Goal: Answer question/provide support

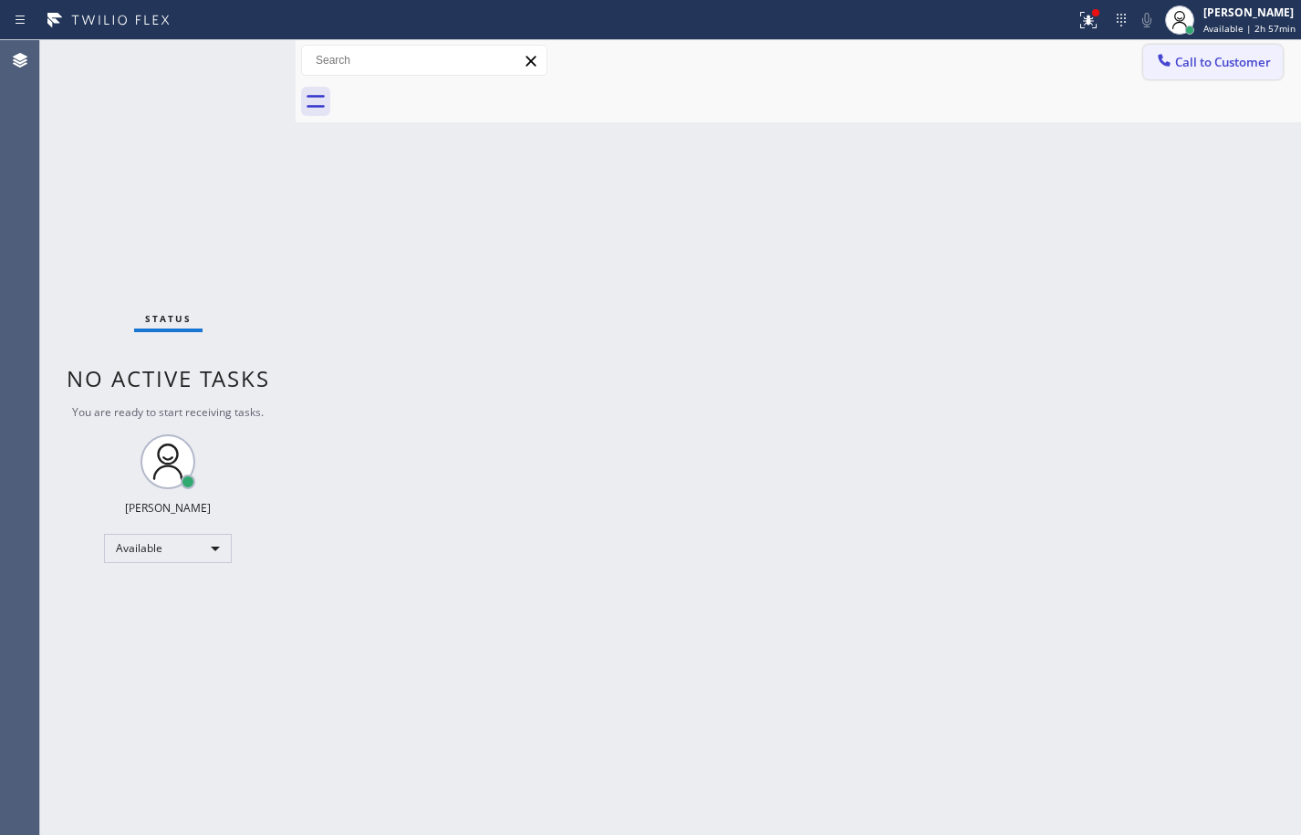
click at [1275, 67] on button "Call to Customer" at bounding box center [1213, 62] width 140 height 35
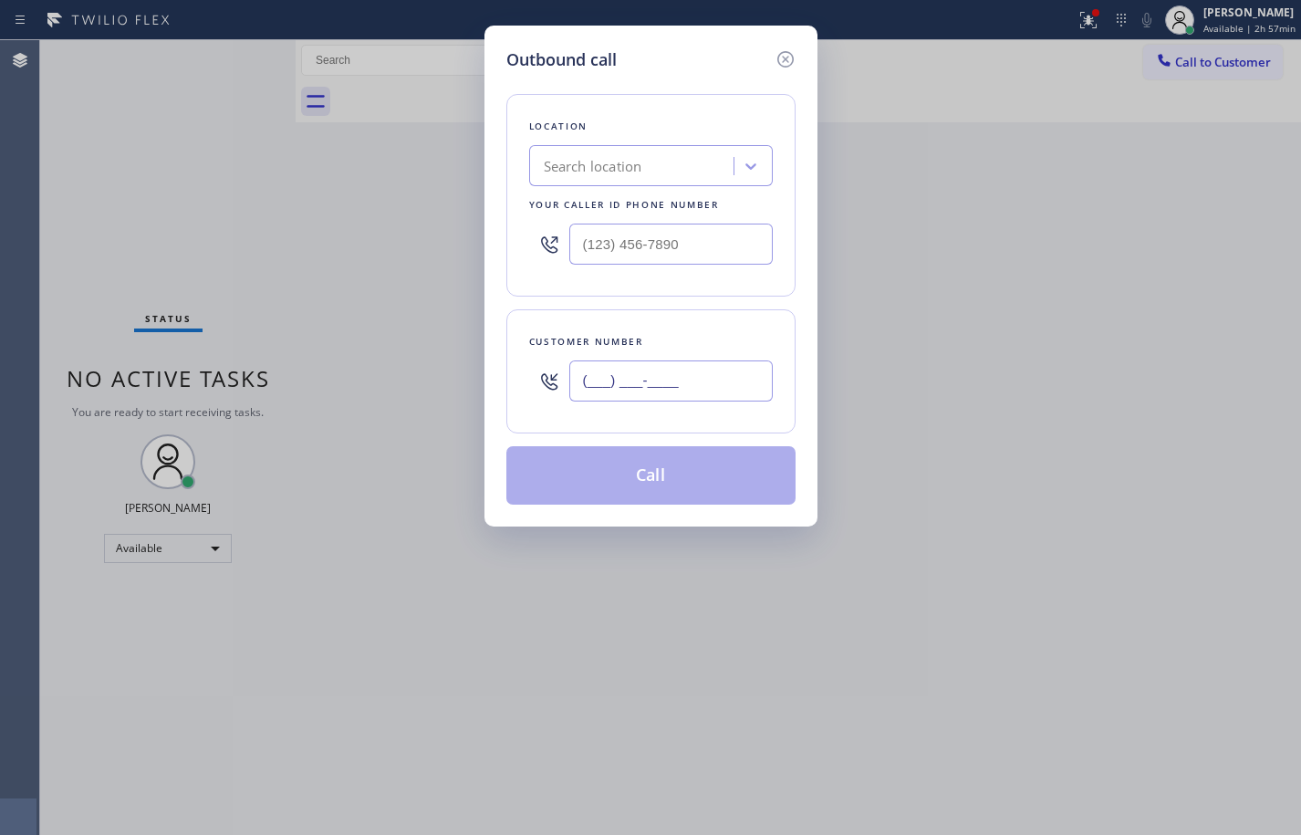
click at [663, 376] on input "(___) ___-____" at bounding box center [670, 380] width 203 height 41
paste input "585) 413-7425"
type input "[PHONE_NUMBER]"
click at [700, 383] on input "[PHONE_NUMBER]" at bounding box center [670, 380] width 203 height 41
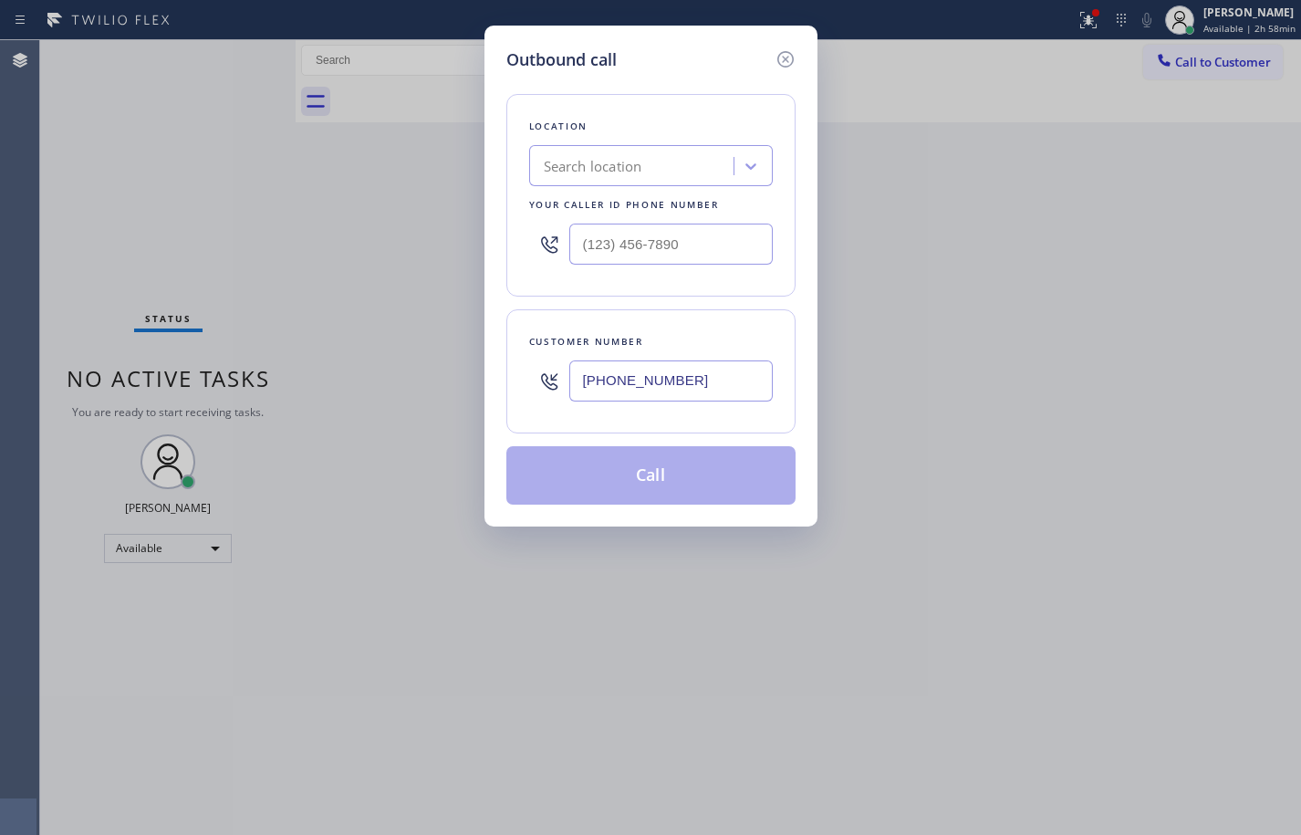
click at [700, 383] on input "[PHONE_NUMBER]" at bounding box center [670, 380] width 203 height 41
click at [682, 244] on input "(___) ___-____" at bounding box center [670, 244] width 203 height 41
paste input "855) 662-5332"
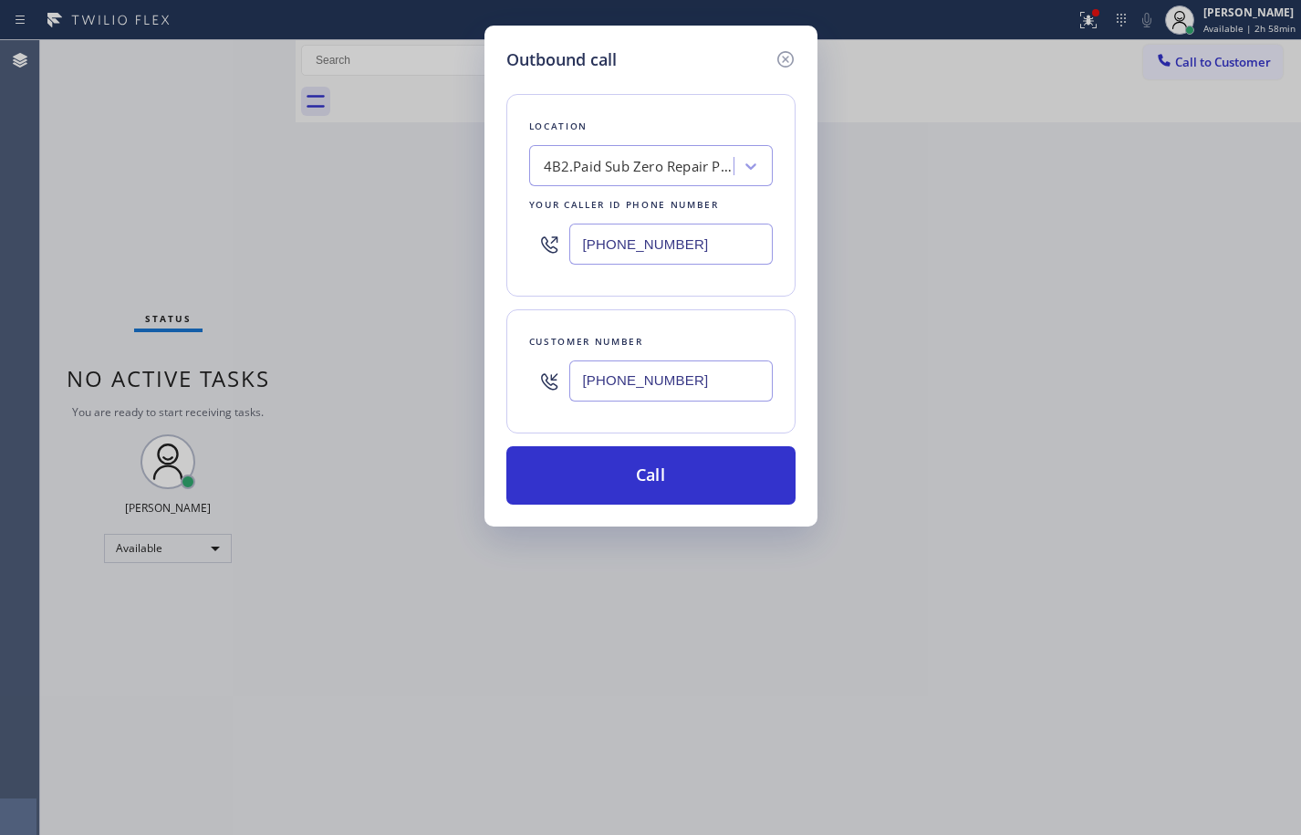
type input "[PHONE_NUMBER]"
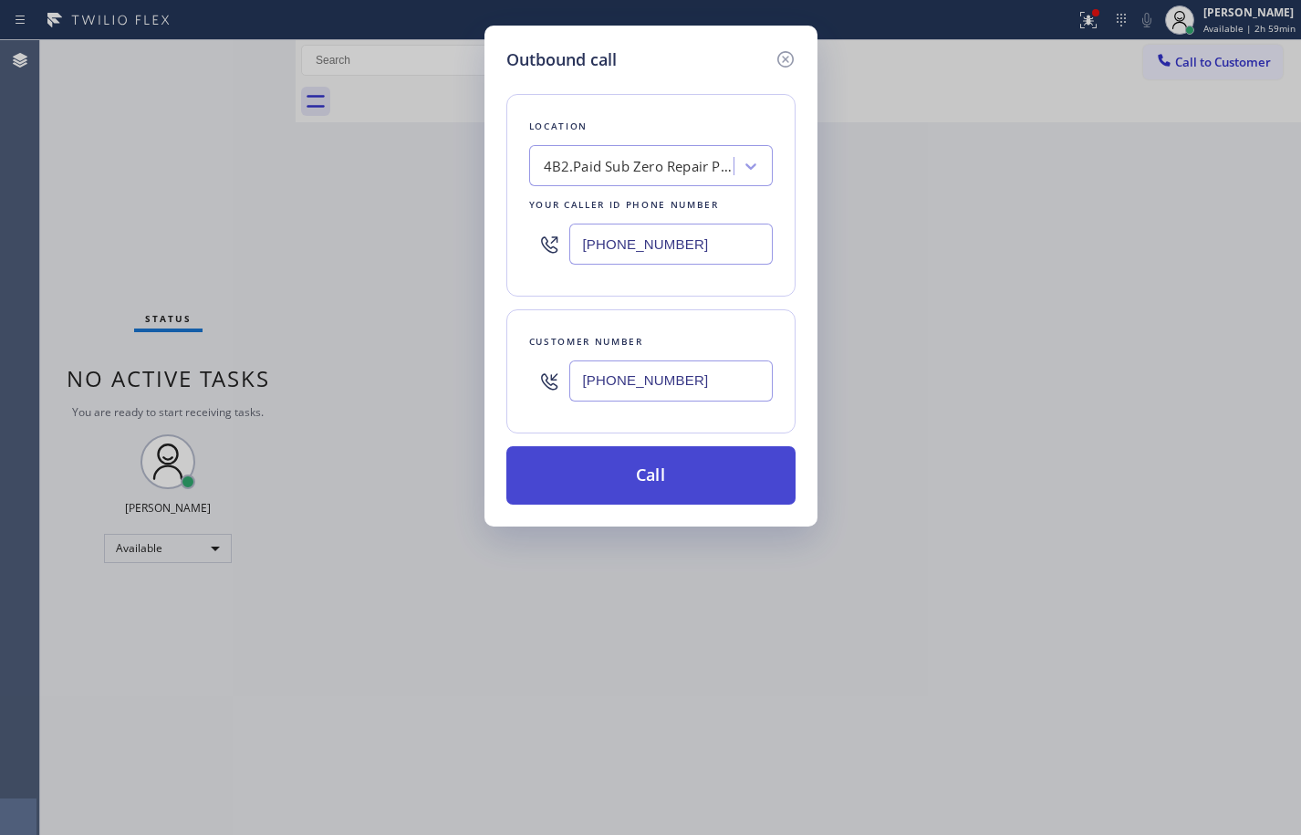
click at [696, 464] on button "Call" at bounding box center [650, 475] width 289 height 58
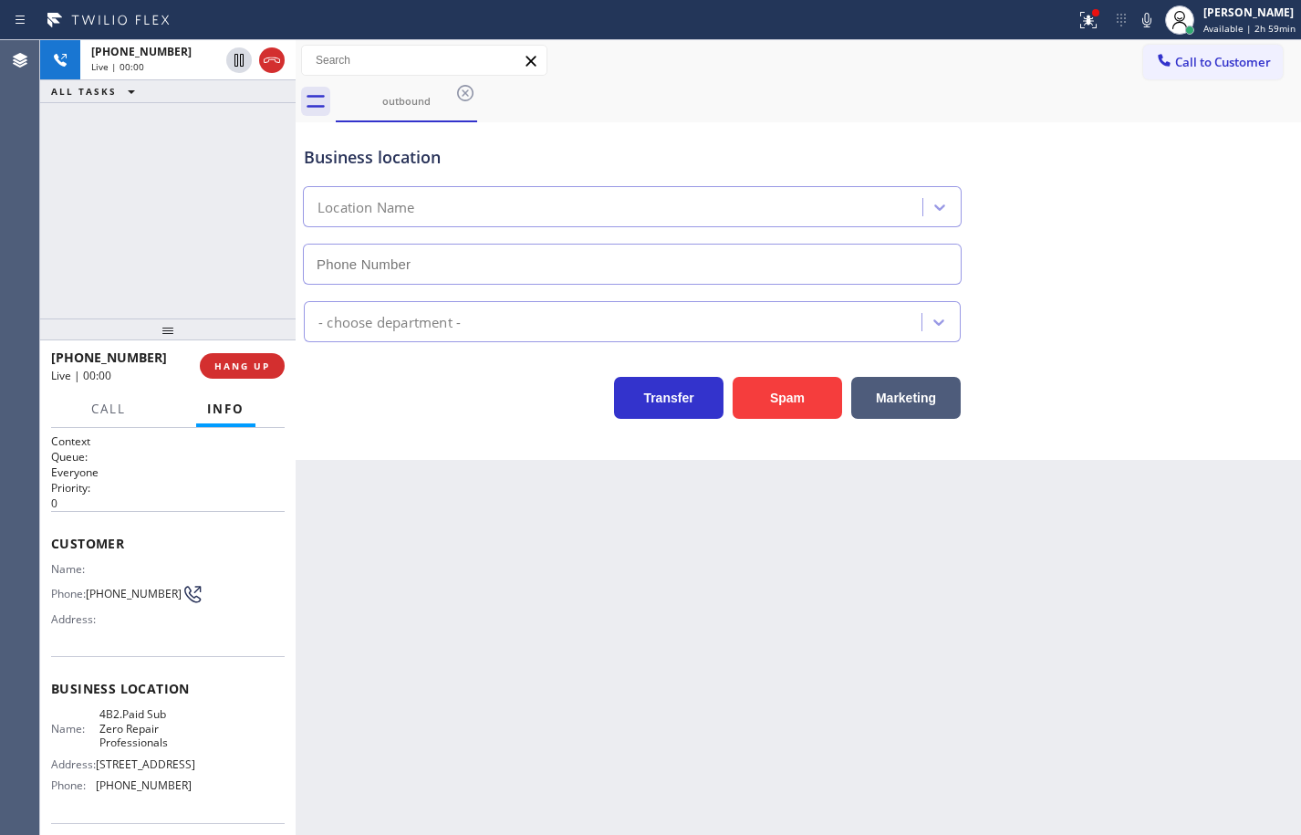
type input "[PHONE_NUMBER]"
click at [277, 367] on button "HANG UP" at bounding box center [242, 366] width 85 height 26
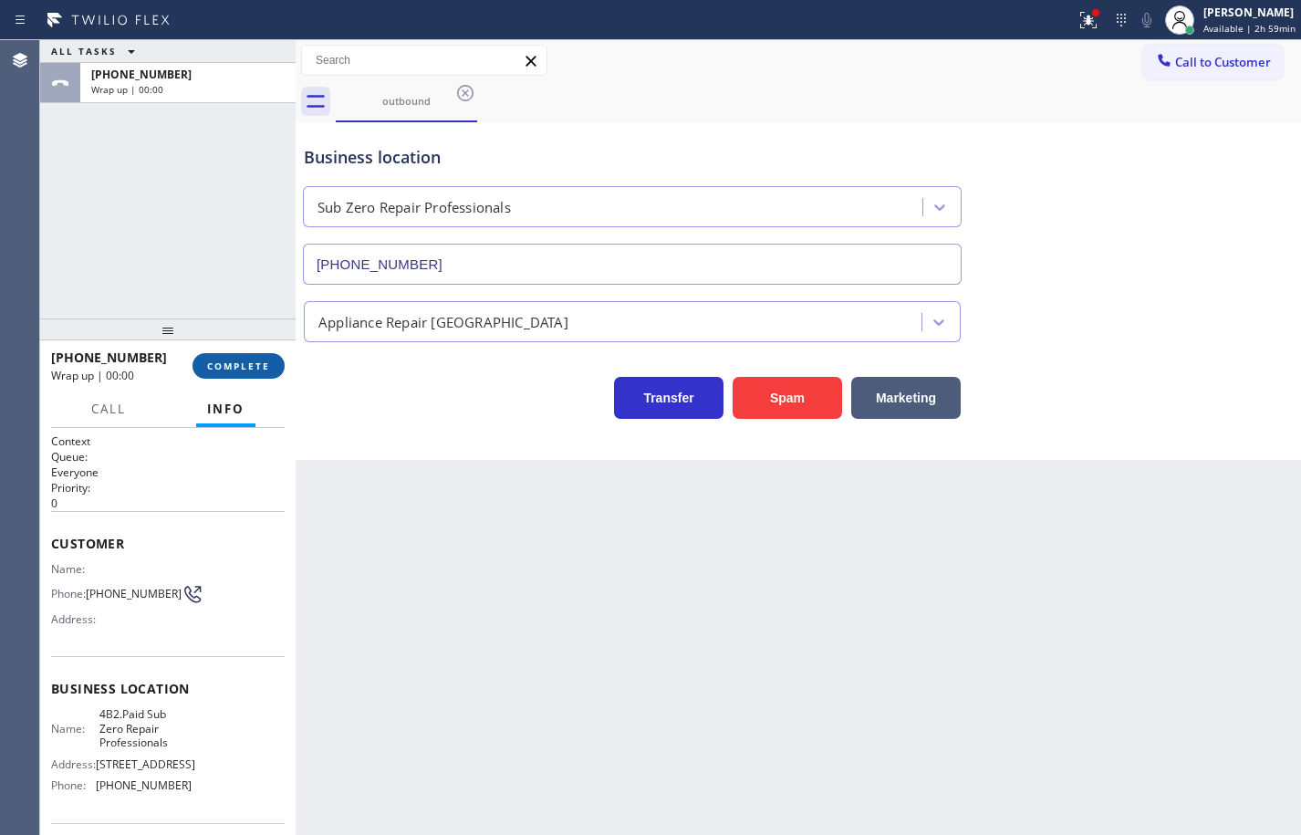
click at [277, 367] on button "COMPLETE" at bounding box center [239, 366] width 92 height 26
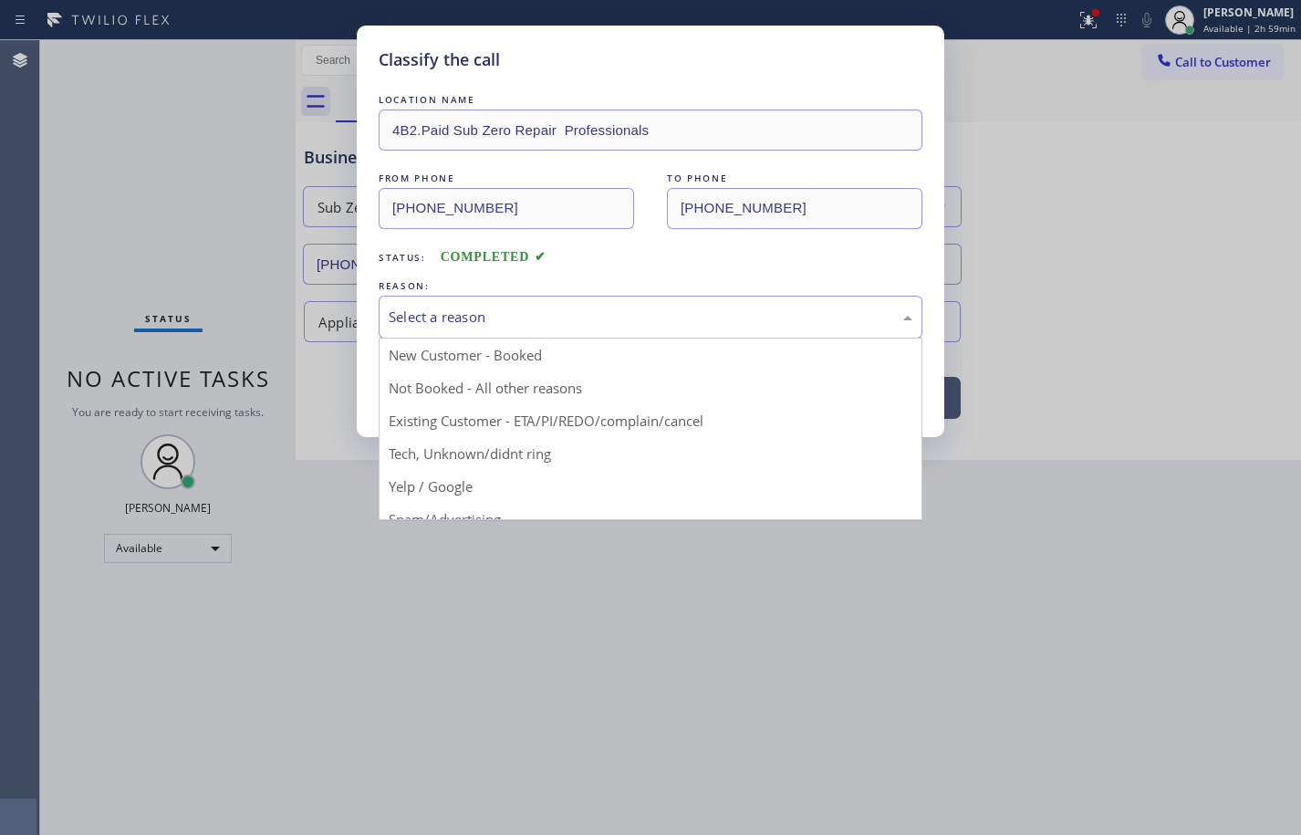
click at [615, 304] on div "Select a reason" at bounding box center [651, 317] width 544 height 43
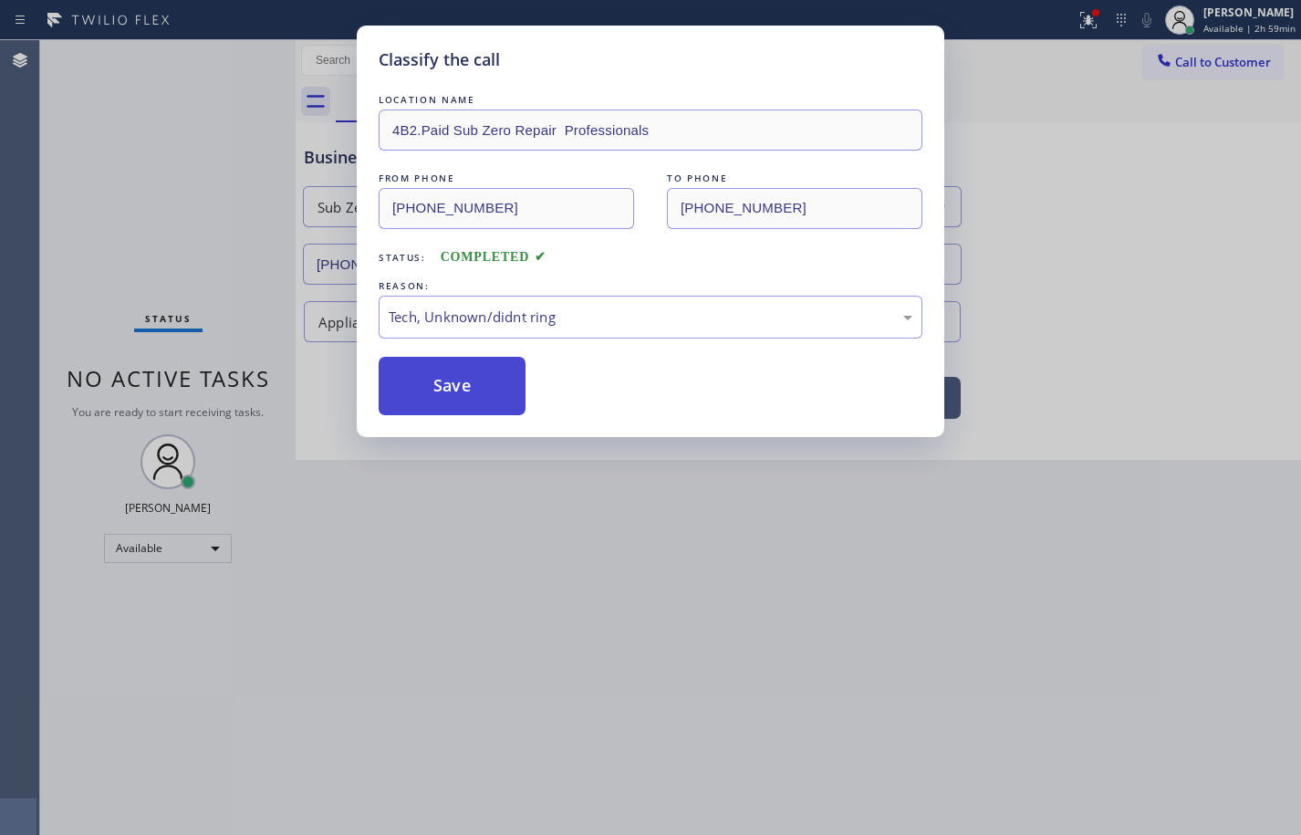
click at [477, 384] on button "Save" at bounding box center [452, 386] width 147 height 58
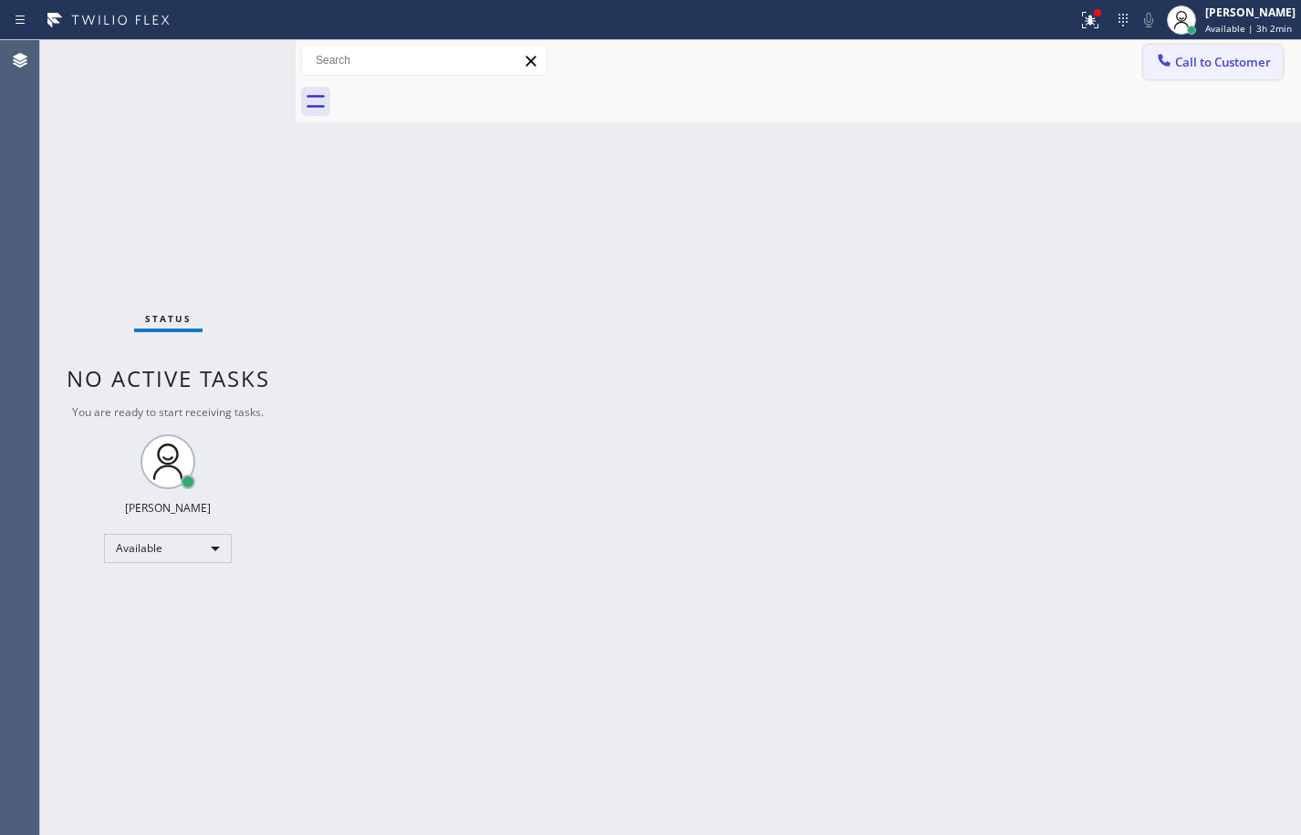
click at [1165, 63] on icon at bounding box center [1164, 60] width 12 height 12
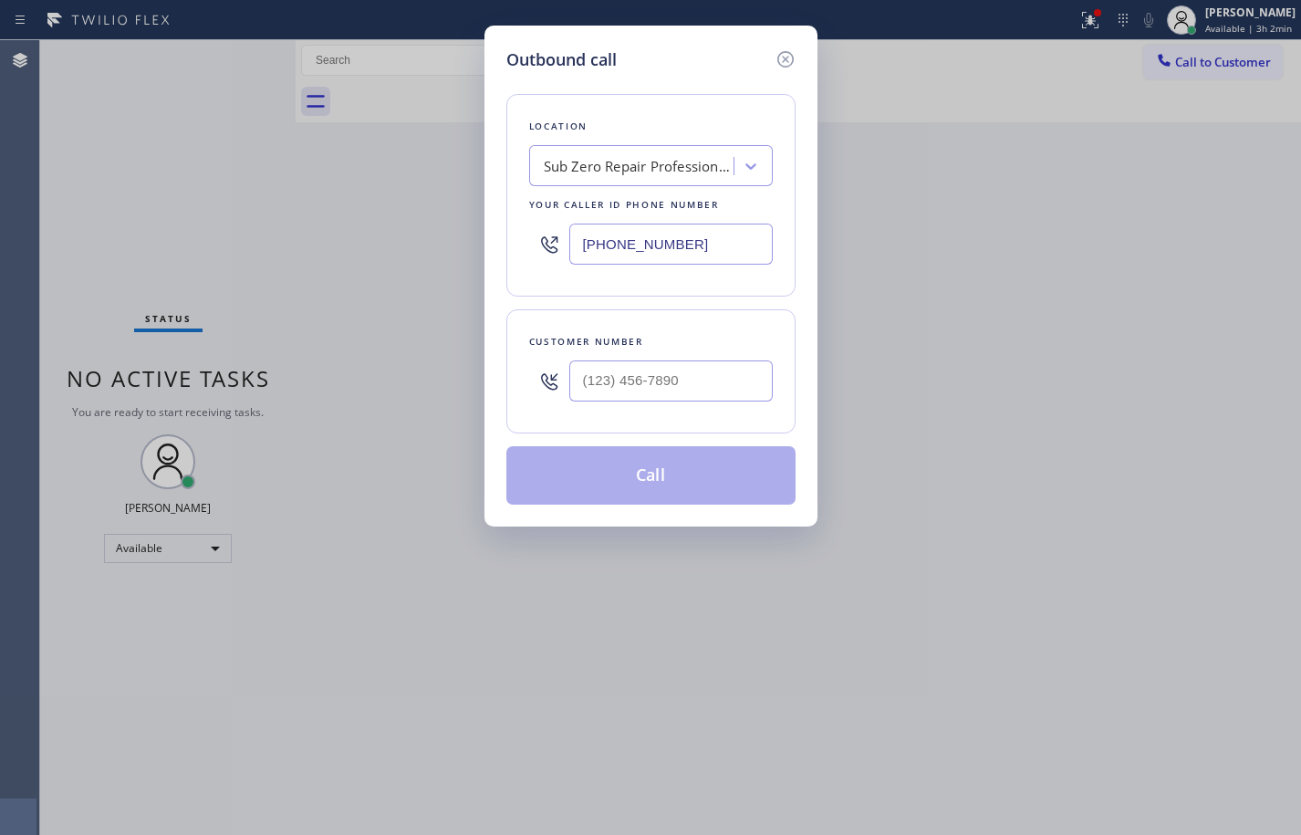
click at [670, 245] on input "[PHONE_NUMBER]" at bounding box center [670, 244] width 203 height 41
paste input "323) 416-234"
type input "[PHONE_NUMBER]"
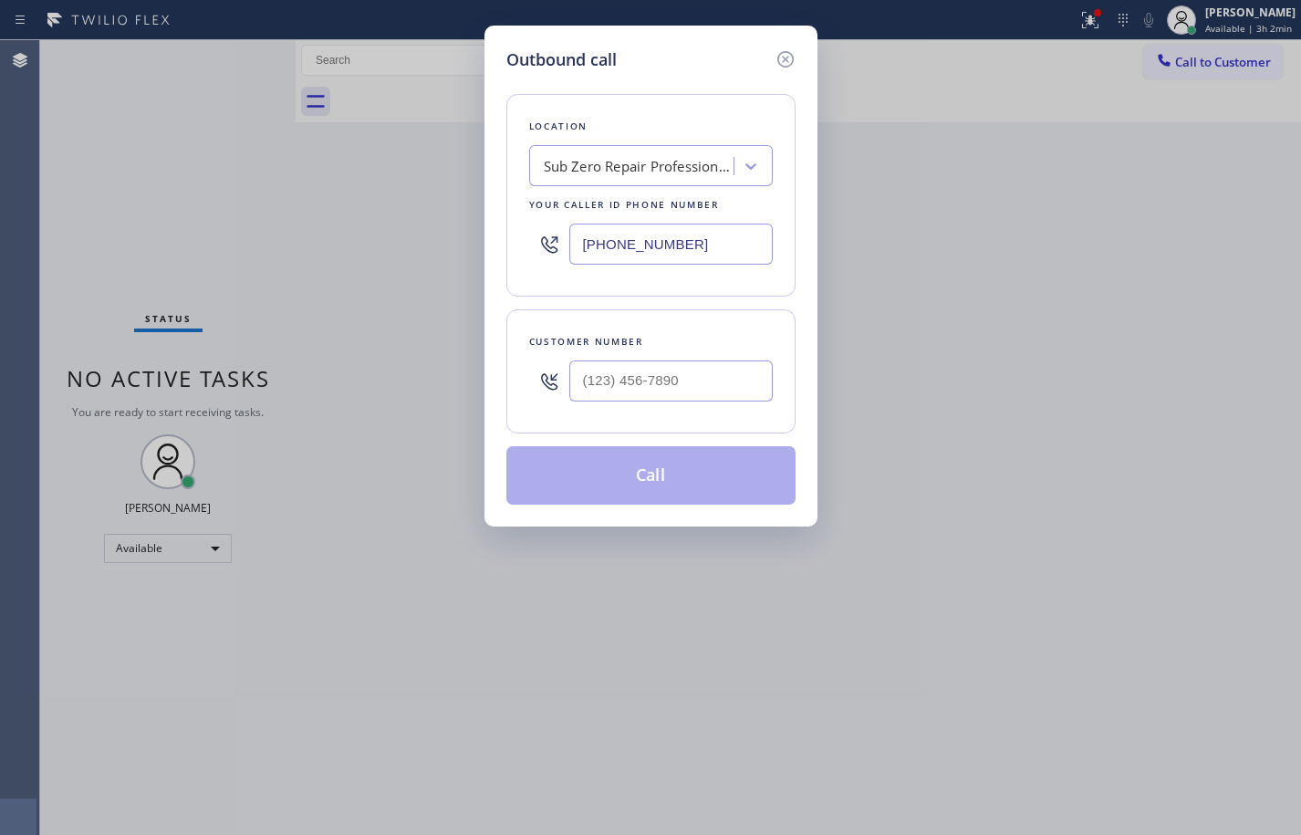
click at [731, 297] on div "Location Sub Zero Repair Professionals Your caller id phone number [PHONE_NUMBE…" at bounding box center [650, 288] width 289 height 432
click at [702, 382] on input "(___) ___-____" at bounding box center [670, 380] width 203 height 41
paste input "206) 883-4001"
type input "[PHONE_NUMBER]"
click at [746, 328] on div "Customer number [PHONE_NUMBER]" at bounding box center [650, 371] width 289 height 124
